Goal: Browse casually: Explore the website without a specific task or goal

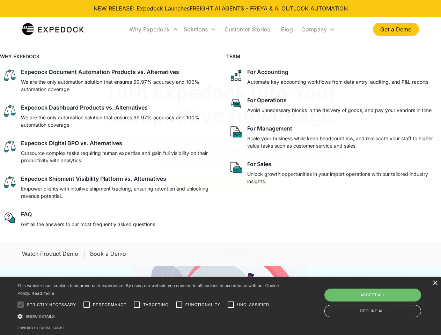
click at [154, 29] on div "Why Expedock" at bounding box center [149, 29] width 40 height 7
click at [200, 29] on div "Solutions" at bounding box center [196, 29] width 24 height 7
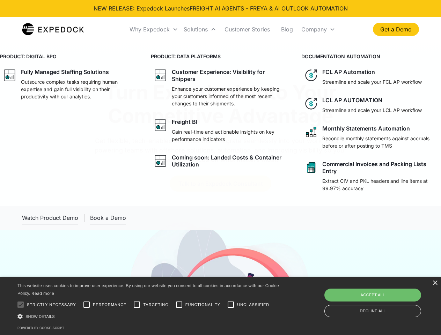
click at [318, 29] on div "Company" at bounding box center [313, 29] width 25 height 7
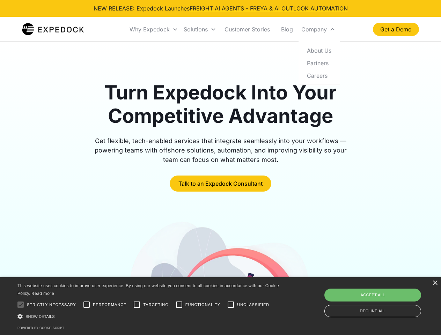
click at [21, 305] on div at bounding box center [21, 305] width 14 height 14
click at [87, 305] on input "Performance" at bounding box center [87, 305] width 14 height 14
checkbox input "true"
click at [137, 305] on input "Targeting" at bounding box center [137, 305] width 14 height 14
checkbox input "true"
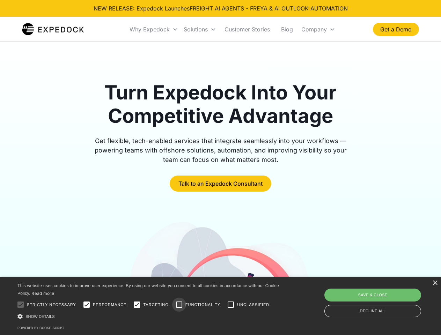
click at [179, 305] on input "Functionality" at bounding box center [179, 305] width 14 height 14
checkbox input "true"
click at [231, 305] on input "Unclassified" at bounding box center [231, 305] width 14 height 14
checkbox input "true"
click at [149, 316] on div "Show details Hide details" at bounding box center [149, 316] width 264 height 7
